Goal: Use online tool/utility: Utilize a website feature to perform a specific function

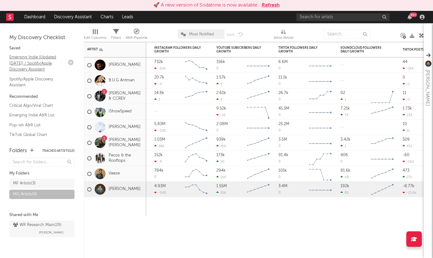
click at [49, 59] on link "Emerging Indie (Updated [DATE]) / Spotify/Apple Discovery Assistant" at bounding box center [38, 63] width 59 height 19
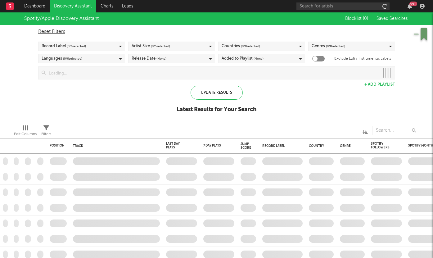
checkbox input "true"
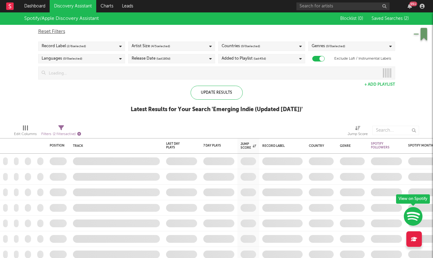
click at [80, 133] on icon "button" at bounding box center [79, 134] width 4 height 4
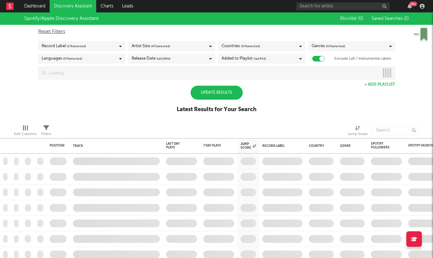
click at [213, 89] on div "Update Results" at bounding box center [217, 93] width 52 height 14
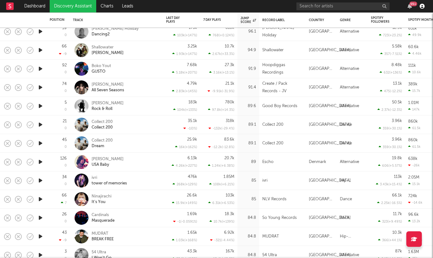
click at [423, 6] on icon "button" at bounding box center [422, 6] width 5 height 5
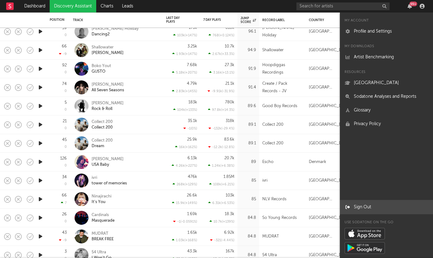
click at [364, 208] on link "Sign Out" at bounding box center [386, 207] width 93 height 14
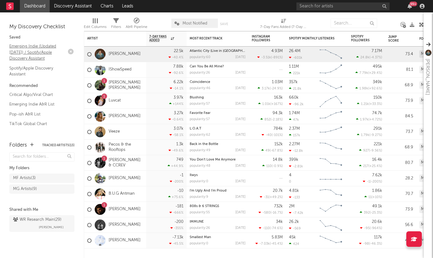
click at [42, 50] on link "Emerging Indie (Updated [DATE]) / Spotify/Apple Discovery Assistant" at bounding box center [38, 52] width 59 height 19
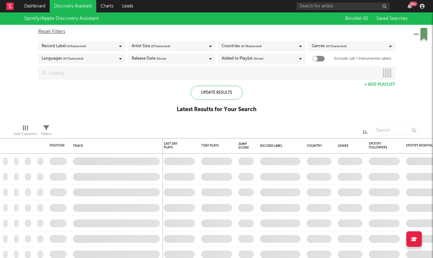
checkbox input "true"
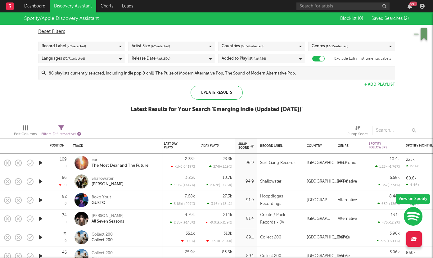
click at [80, 135] on icon "button" at bounding box center [79, 134] width 4 height 4
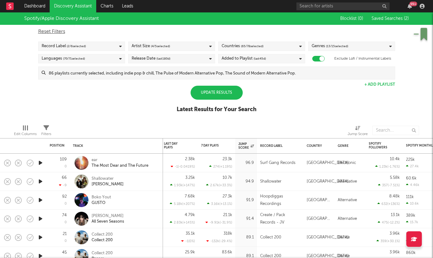
click at [204, 93] on div "Update Results" at bounding box center [217, 93] width 52 height 14
